Goal: Find specific page/section: Find specific page/section

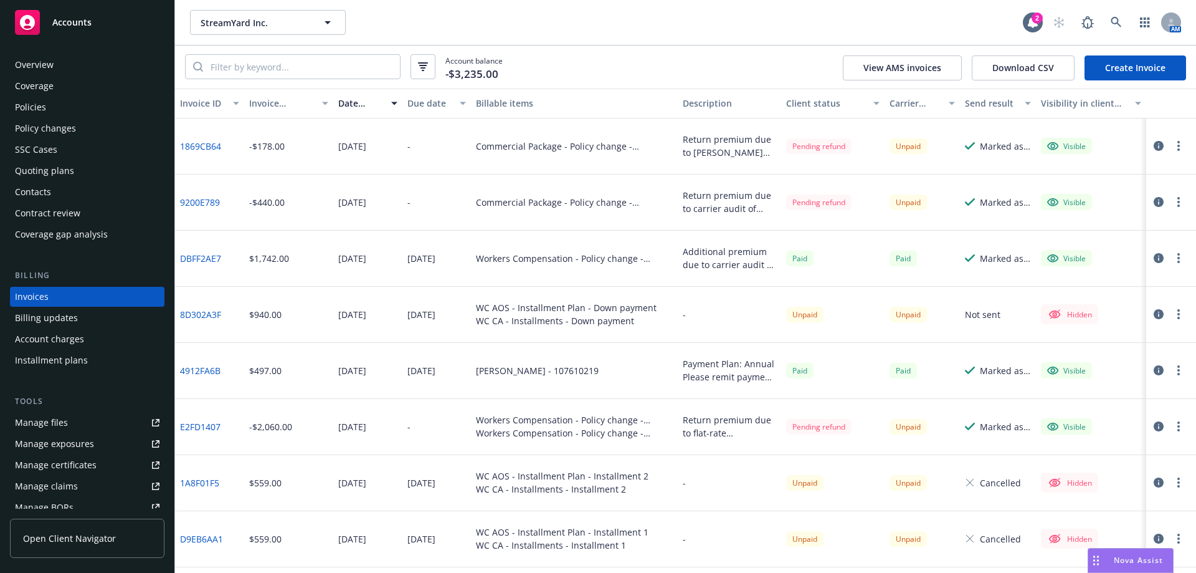
click at [110, 62] on div "Overview" at bounding box center [87, 65] width 145 height 20
click at [150, 106] on div "Policies" at bounding box center [87, 107] width 145 height 20
